Goal: Task Accomplishment & Management: Manage account settings

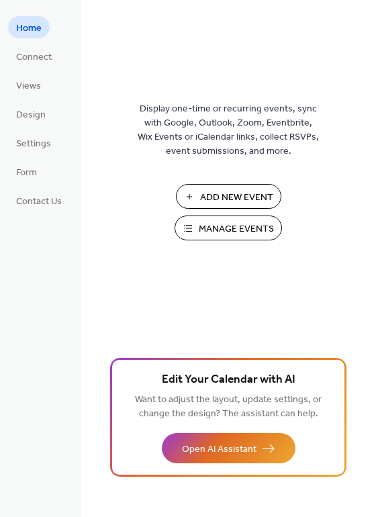
click at [239, 226] on span "Manage Events" at bounding box center [236, 229] width 75 height 14
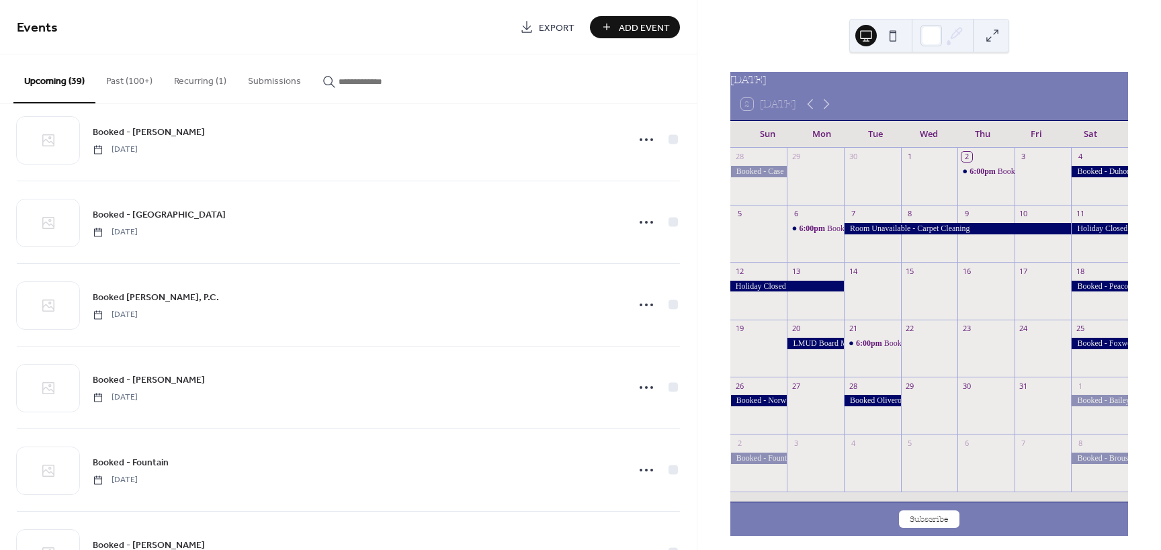
scroll to position [605, 0]
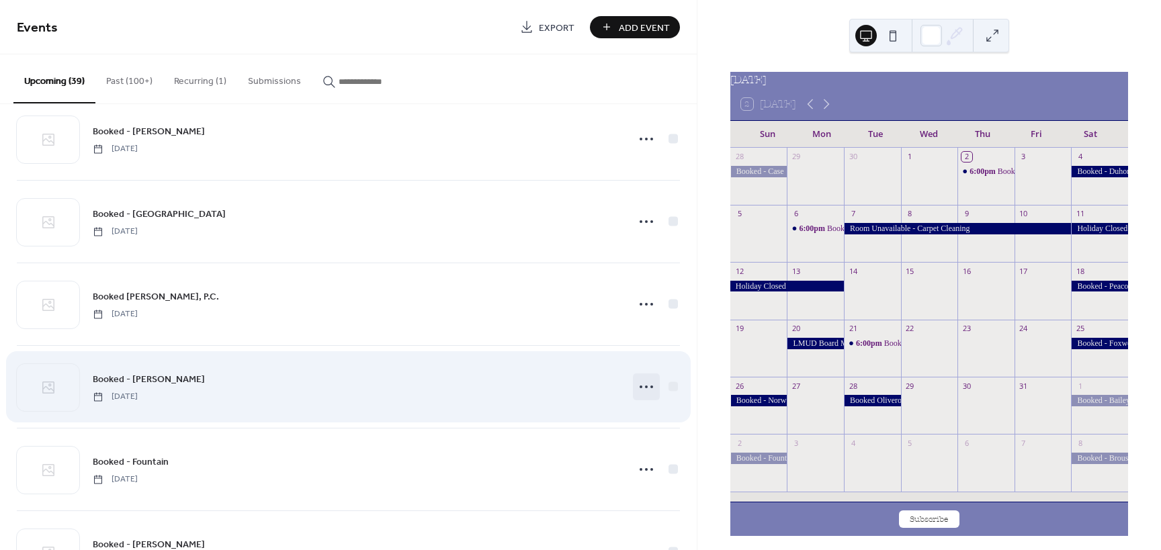
click at [651, 387] on circle at bounding box center [652, 387] width 3 height 3
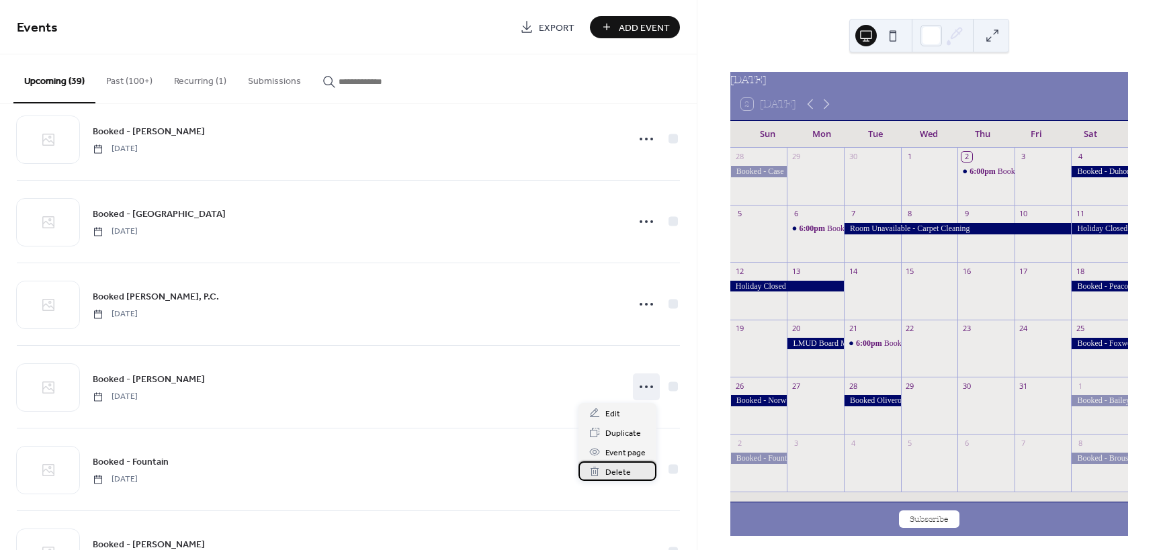
click at [616, 471] on span "Delete" at bounding box center [619, 473] width 26 height 14
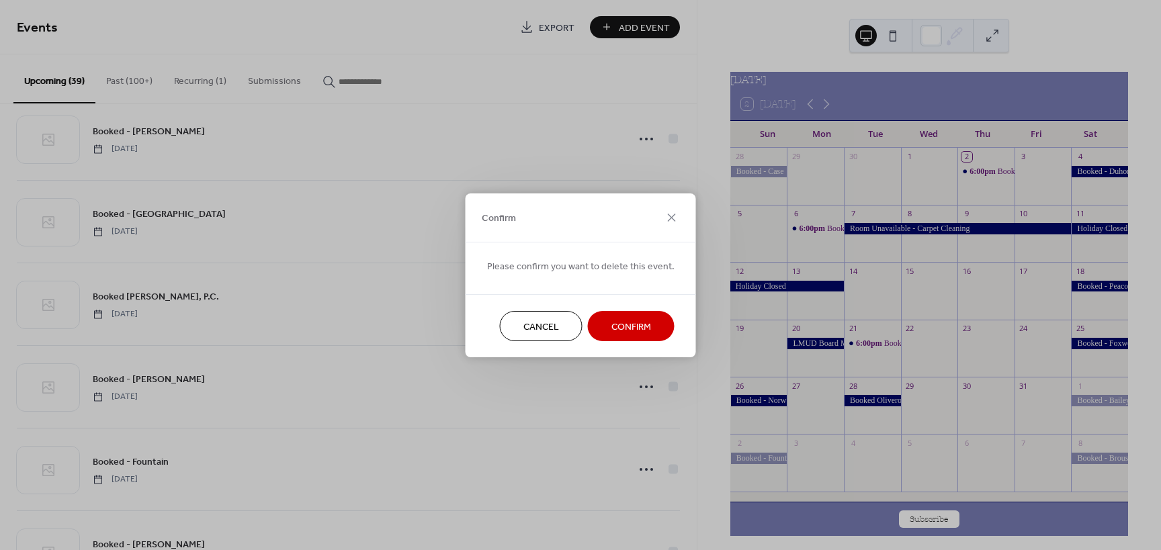
click at [625, 323] on span "Confirm" at bounding box center [632, 327] width 40 height 14
